Goal: Task Accomplishment & Management: Complete application form

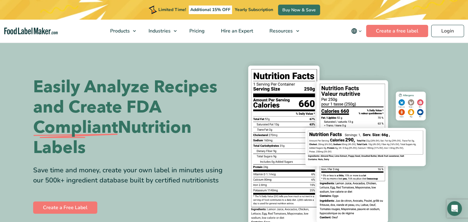
scroll to position [92, 0]
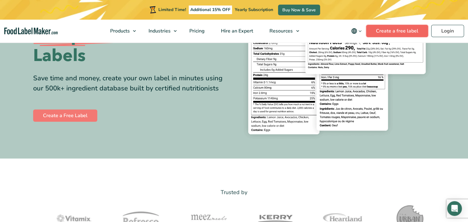
click at [380, 33] on link "Create a free label" at bounding box center [397, 31] width 62 height 12
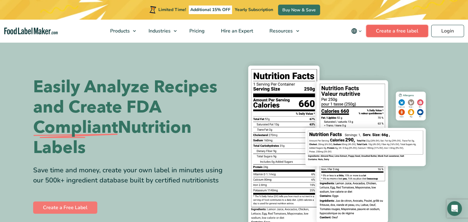
click at [401, 33] on link "Create a free label" at bounding box center [397, 31] width 62 height 12
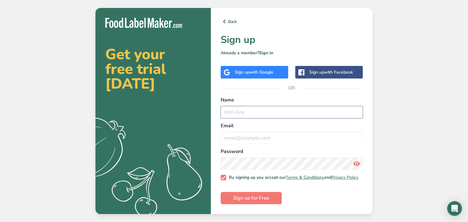
click at [252, 106] on input "text" at bounding box center [292, 112] width 142 height 12
click at [252, 69] on span "with Google" at bounding box center [261, 72] width 24 height 6
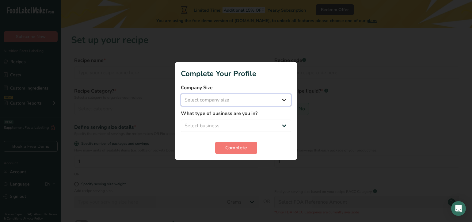
click at [222, 98] on select "Select company size Fewer than 10 Employees 10 to 50 Employees 51 to 500 Employ…" at bounding box center [236, 100] width 110 height 12
select select "2"
click at [181, 94] on select "Select company size Fewer than 10 Employees 10 to 50 Employees 51 to 500 Employ…" at bounding box center [236, 100] width 110 height 12
click at [226, 123] on select "Select business Packaged Food Manufacturer Restaurant & Cafe Bakery Meal Plans …" at bounding box center [236, 126] width 110 height 12
select select "1"
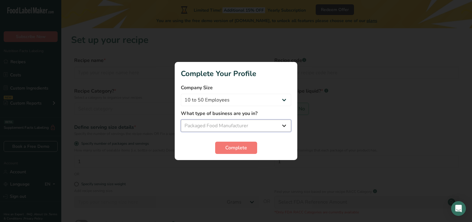
click at [181, 120] on select "Select business Packaged Food Manufacturer Restaurant & Cafe Bakery Meal Plans …" at bounding box center [236, 126] width 110 height 12
click at [235, 144] on span "Complete" at bounding box center [236, 147] width 22 height 7
